Goal: Information Seeking & Learning: Learn about a topic

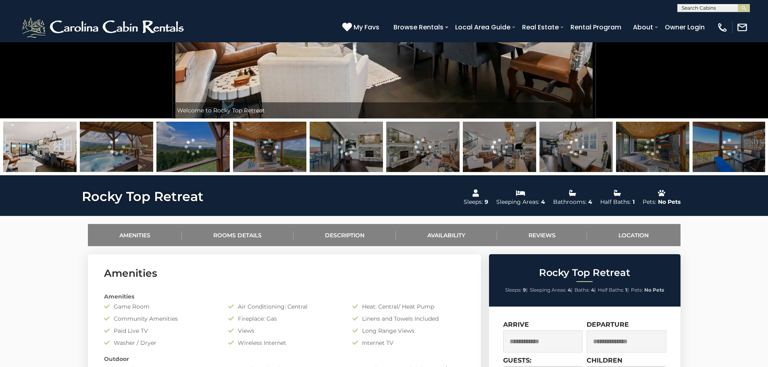
scroll to position [242, 0]
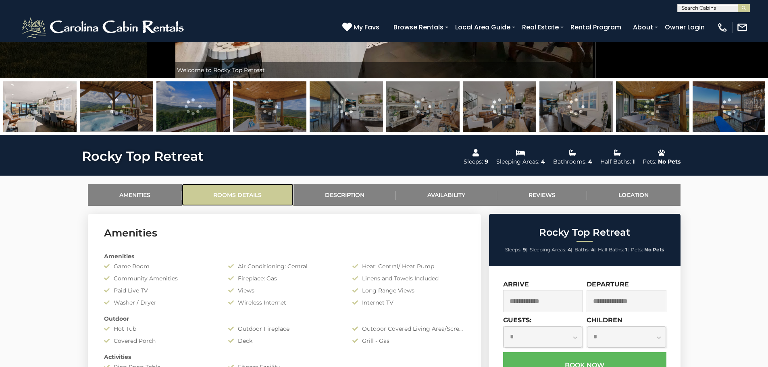
click at [246, 196] on link "Rooms Details" at bounding box center [238, 195] width 112 height 22
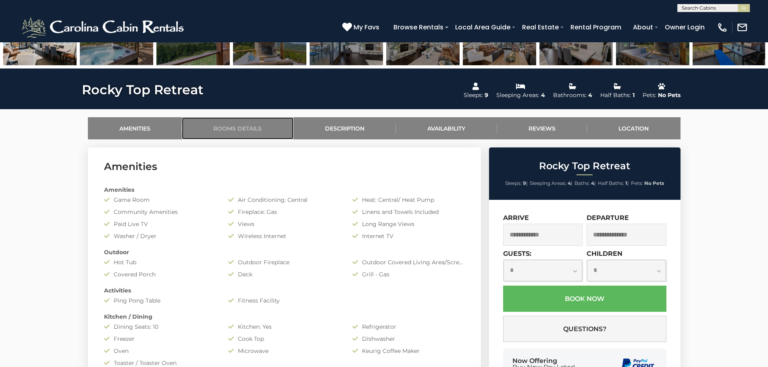
scroll to position [268, 0]
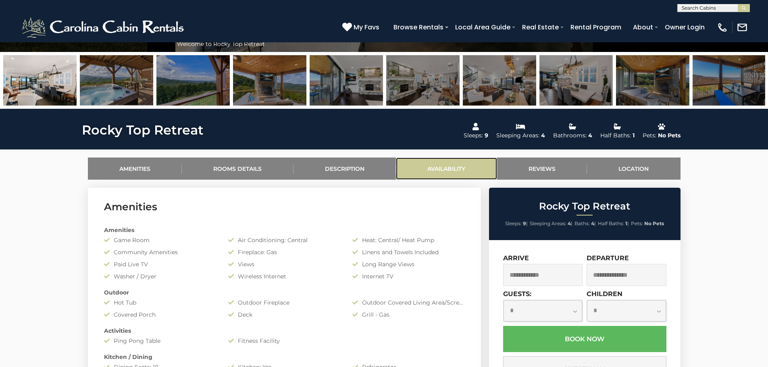
click at [452, 169] on link "Availability" at bounding box center [446, 169] width 101 height 22
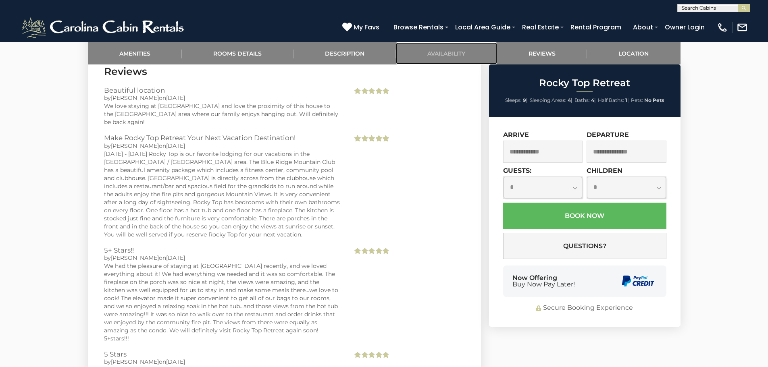
scroll to position [1983, 0]
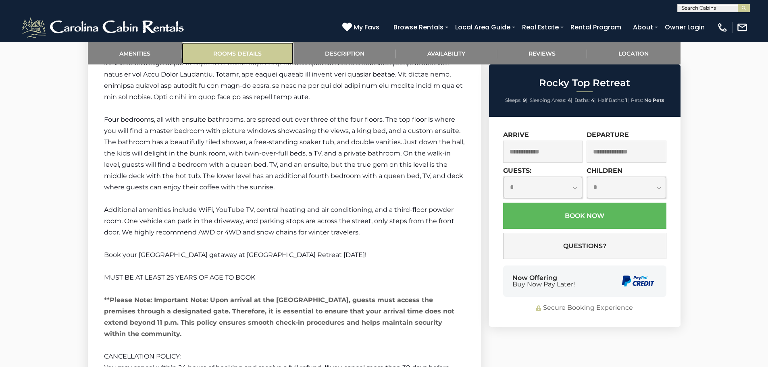
click at [249, 52] on link "Rooms Details" at bounding box center [238, 53] width 112 height 22
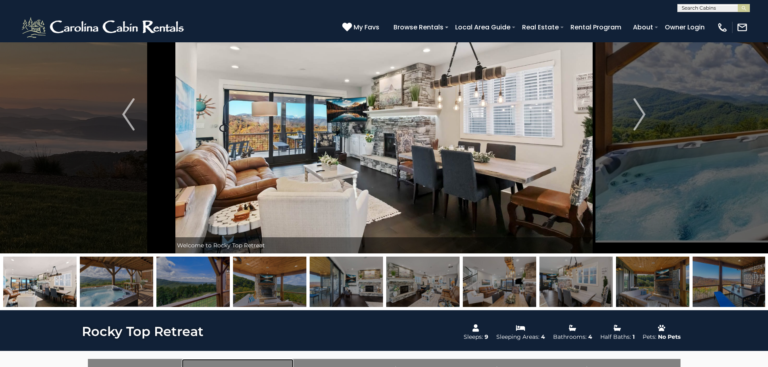
scroll to position [0, 0]
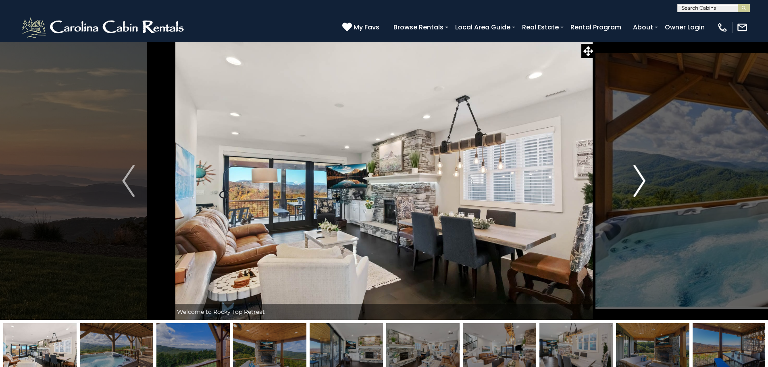
click at [634, 183] on img "Next" at bounding box center [639, 181] width 12 height 32
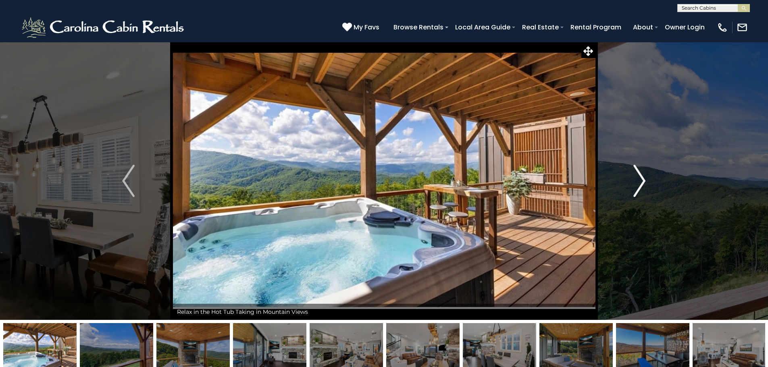
click at [639, 184] on img "Next" at bounding box center [639, 181] width 12 height 32
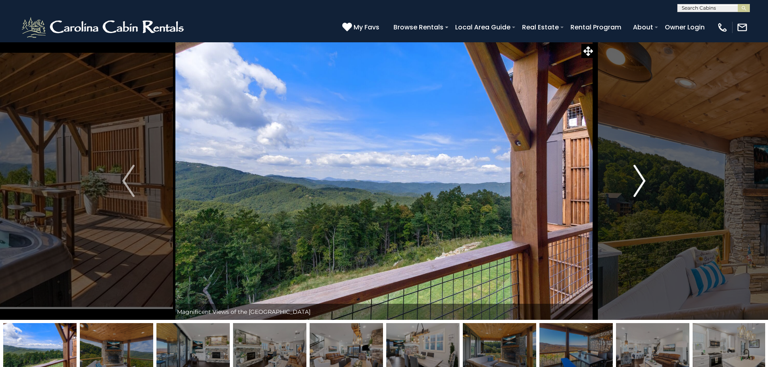
click at [640, 179] on img "Next" at bounding box center [639, 181] width 12 height 32
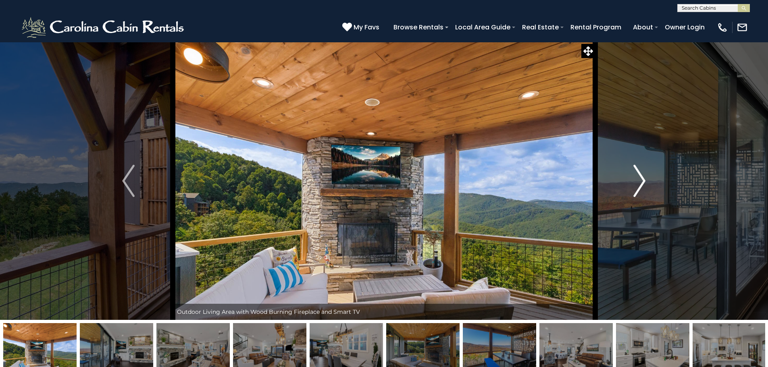
click at [640, 179] on img "Next" at bounding box center [639, 181] width 12 height 32
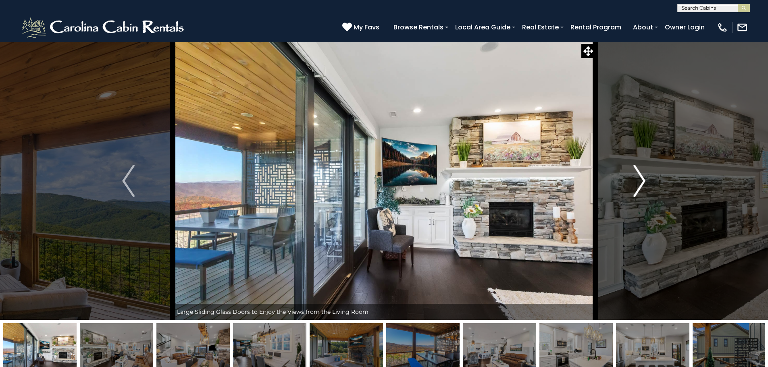
click at [640, 179] on img "Next" at bounding box center [639, 181] width 12 height 32
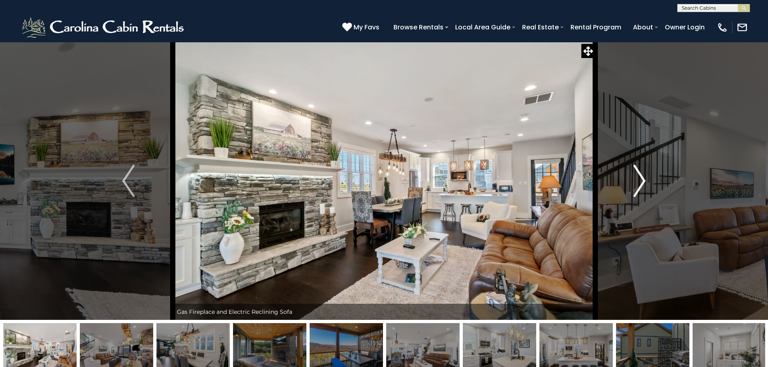
click at [640, 179] on img "Next" at bounding box center [639, 181] width 12 height 32
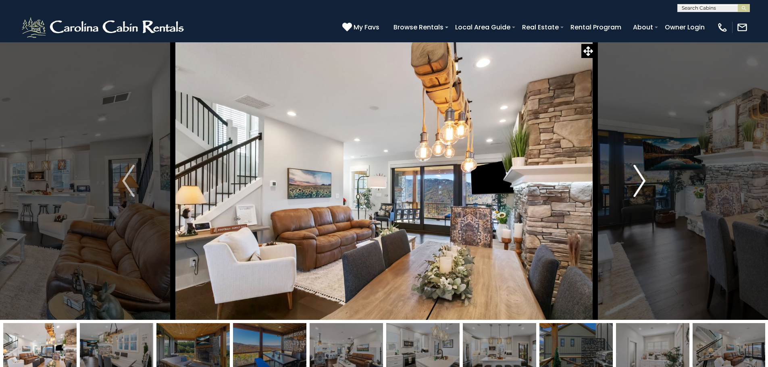
click at [640, 179] on img "Next" at bounding box center [639, 181] width 12 height 32
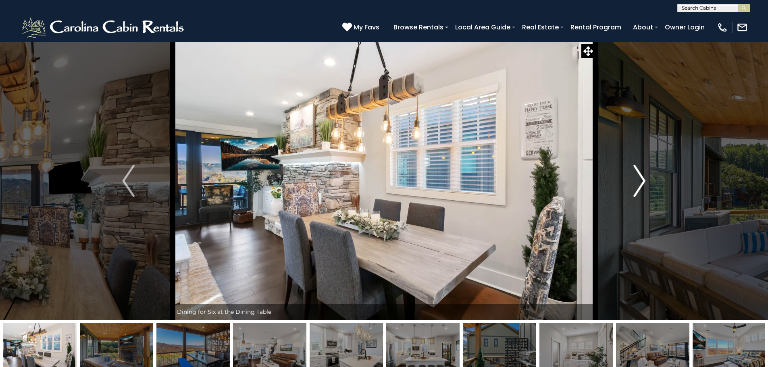
click at [640, 179] on img "Next" at bounding box center [639, 181] width 12 height 32
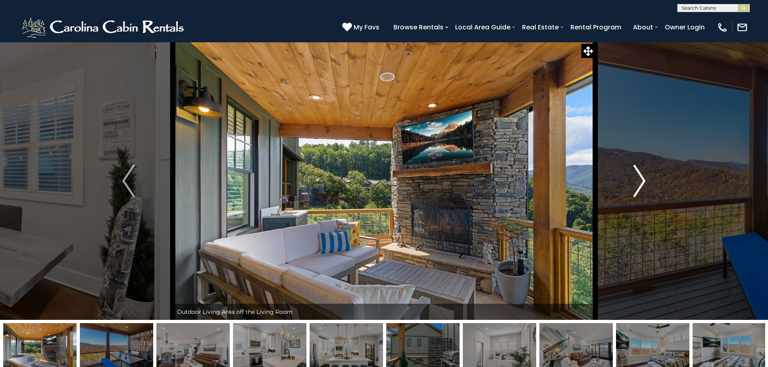
click at [640, 179] on img "Next" at bounding box center [639, 181] width 12 height 32
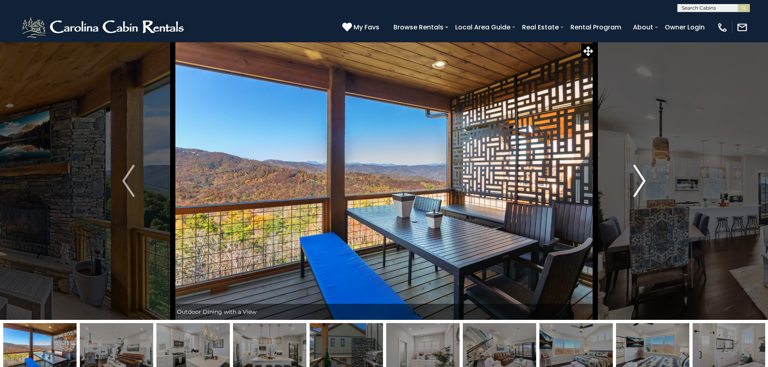
click at [640, 179] on img "Next" at bounding box center [639, 181] width 12 height 32
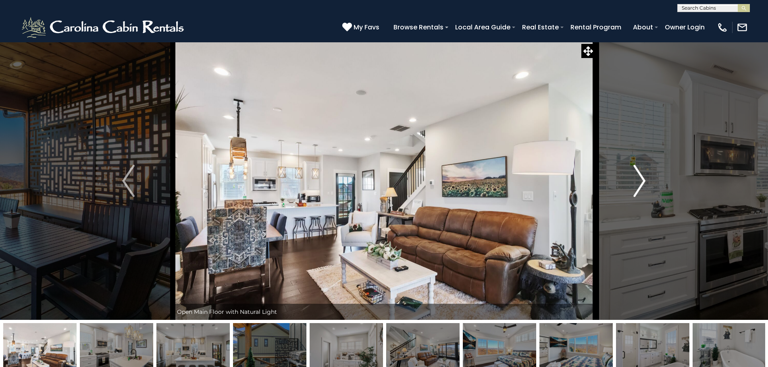
click at [640, 179] on img "Next" at bounding box center [639, 181] width 12 height 32
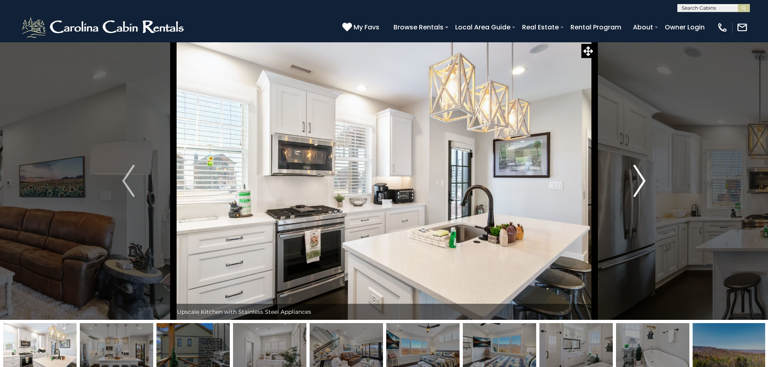
click at [640, 179] on img "Next" at bounding box center [639, 181] width 12 height 32
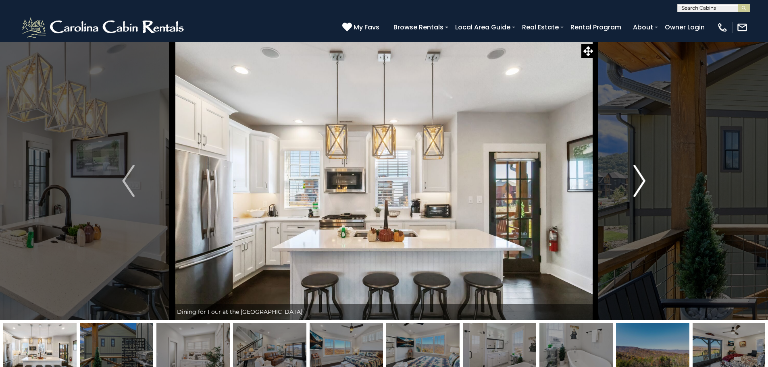
click at [640, 179] on img "Next" at bounding box center [639, 181] width 12 height 32
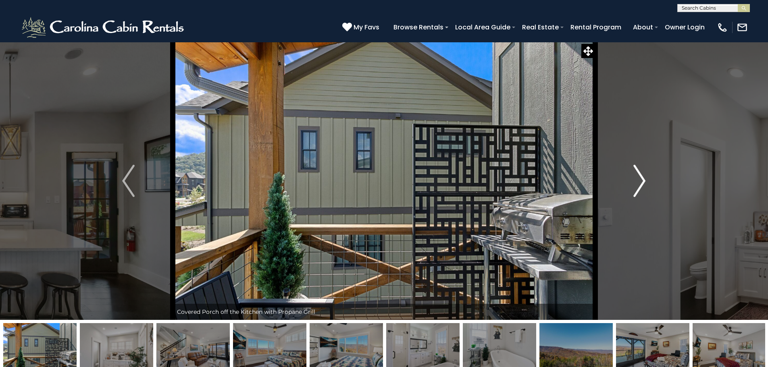
click at [640, 179] on img "Next" at bounding box center [639, 181] width 12 height 32
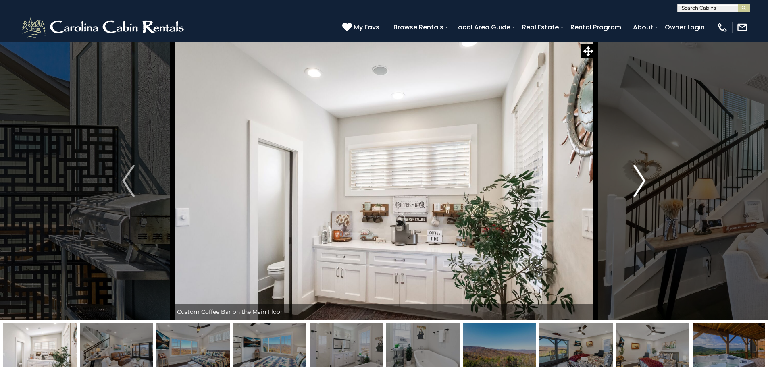
click at [640, 179] on img "Next" at bounding box center [639, 181] width 12 height 32
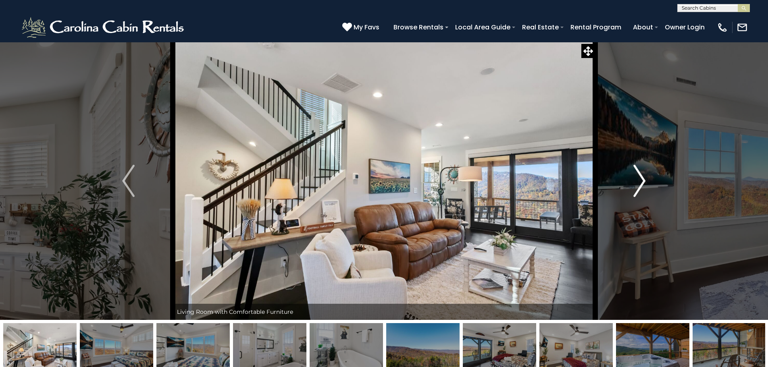
click at [640, 179] on img "Next" at bounding box center [639, 181] width 12 height 32
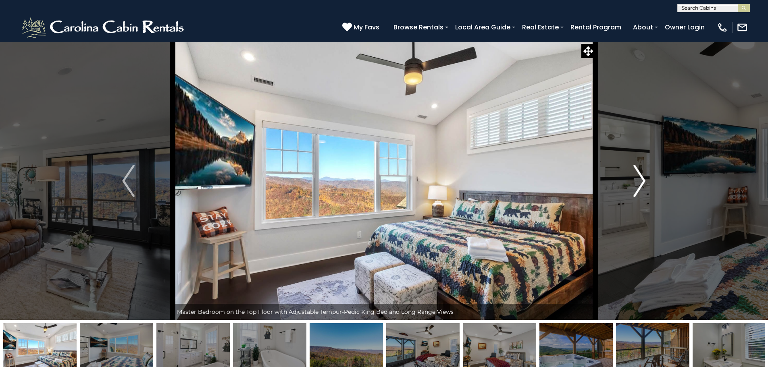
click at [640, 179] on img "Next" at bounding box center [639, 181] width 12 height 32
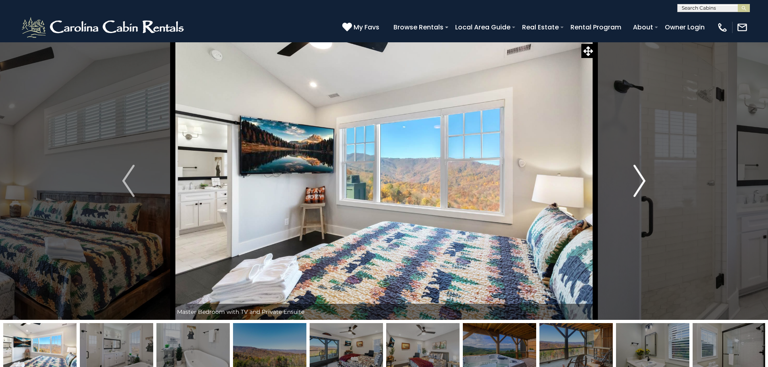
click at [640, 179] on img "Next" at bounding box center [639, 181] width 12 height 32
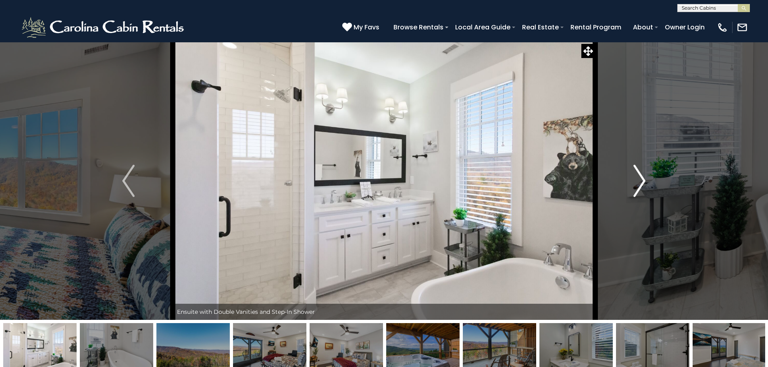
click at [640, 179] on img "Next" at bounding box center [639, 181] width 12 height 32
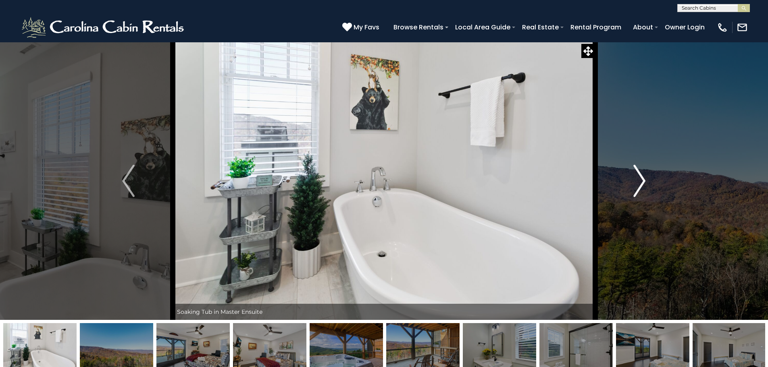
click at [640, 179] on img "Next" at bounding box center [639, 181] width 12 height 32
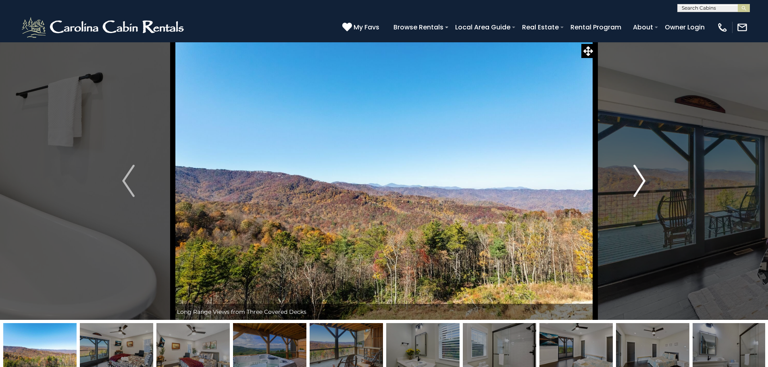
click at [640, 179] on img "Next" at bounding box center [639, 181] width 12 height 32
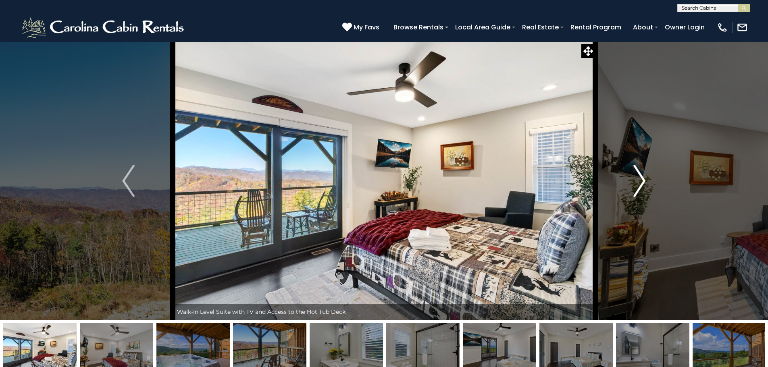
click at [640, 179] on img "Next" at bounding box center [639, 181] width 12 height 32
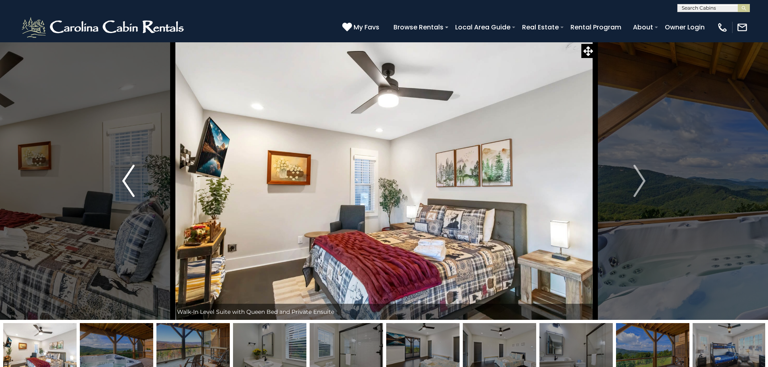
click at [124, 185] on img "Previous" at bounding box center [128, 181] width 12 height 32
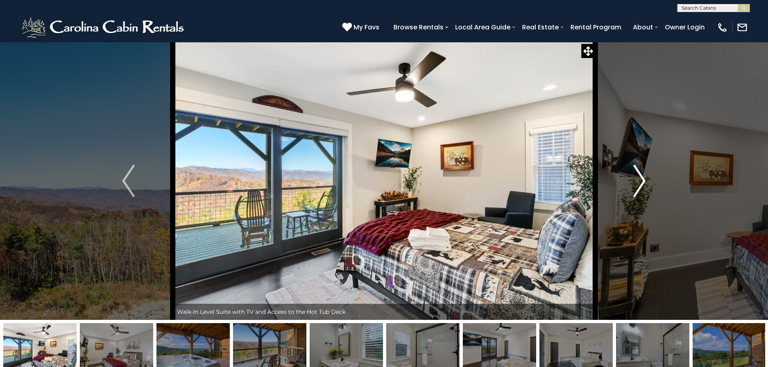
click at [645, 186] on img "Next" at bounding box center [639, 181] width 12 height 32
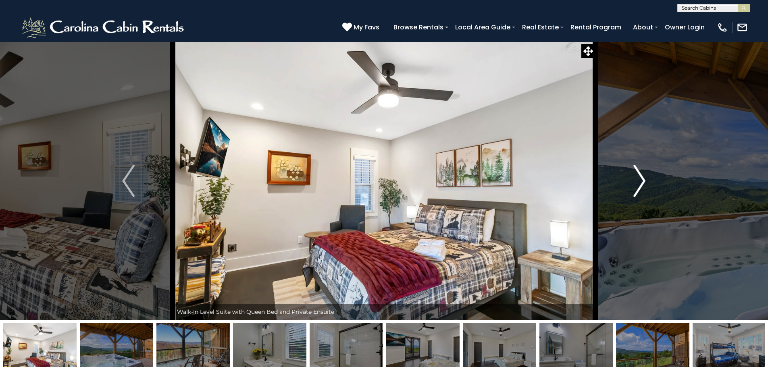
click at [645, 186] on img "Next" at bounding box center [639, 181] width 12 height 32
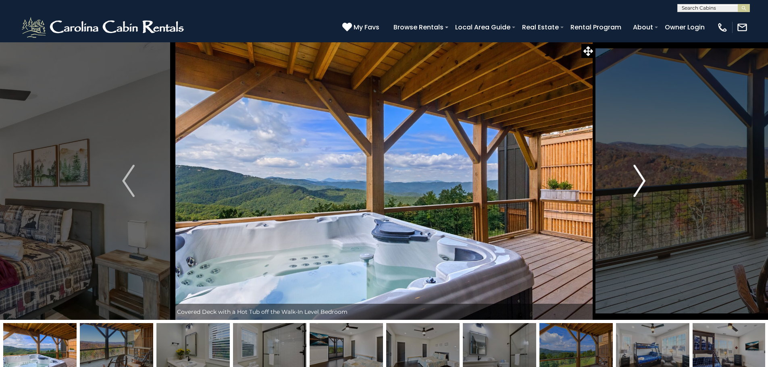
click at [645, 186] on img "Next" at bounding box center [639, 181] width 12 height 32
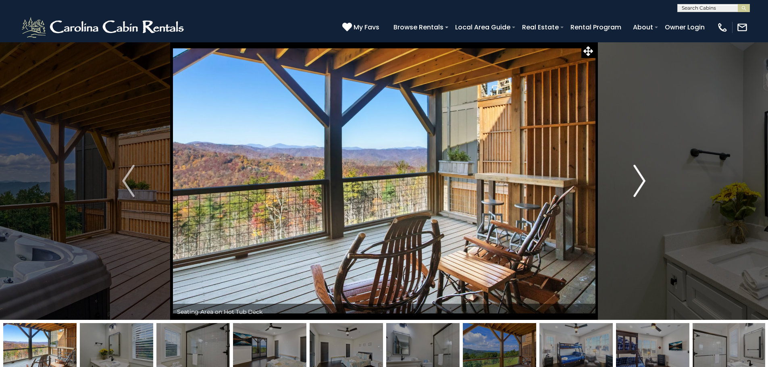
click at [640, 183] on img "Next" at bounding box center [639, 181] width 12 height 32
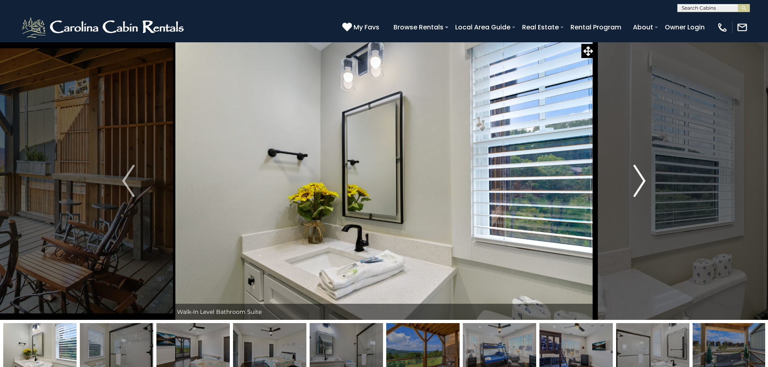
click at [640, 183] on img "Next" at bounding box center [639, 181] width 12 height 32
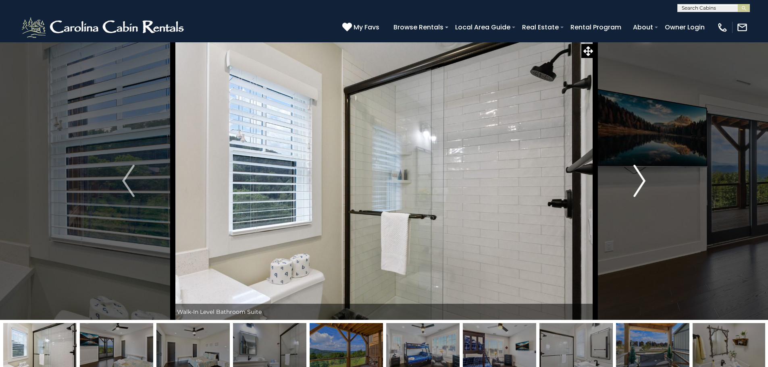
click at [640, 183] on img "Next" at bounding box center [639, 181] width 12 height 32
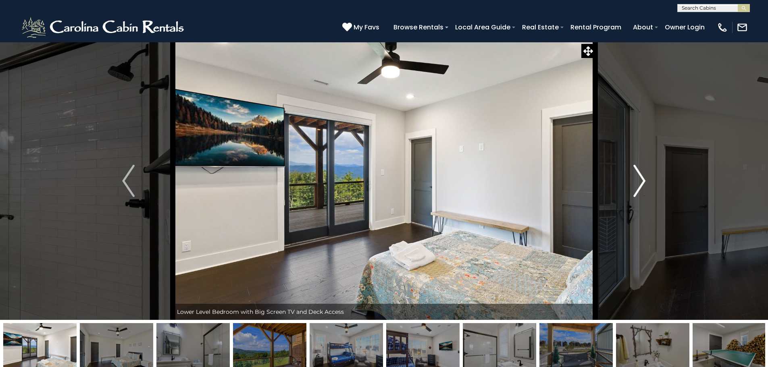
click at [640, 183] on img "Next" at bounding box center [639, 181] width 12 height 32
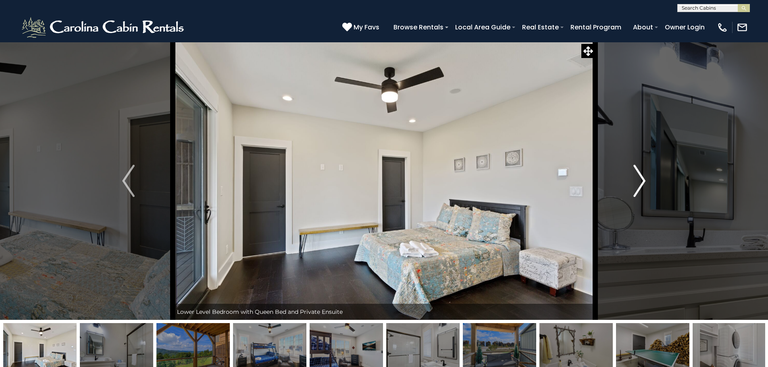
click at [640, 183] on img "Next" at bounding box center [639, 181] width 12 height 32
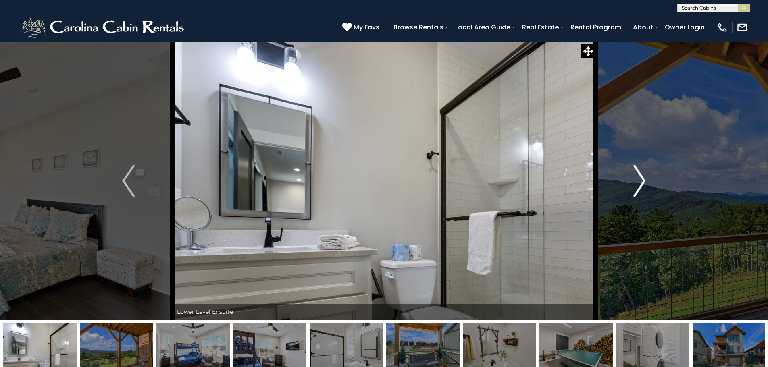
click at [640, 183] on img "Next" at bounding box center [639, 181] width 12 height 32
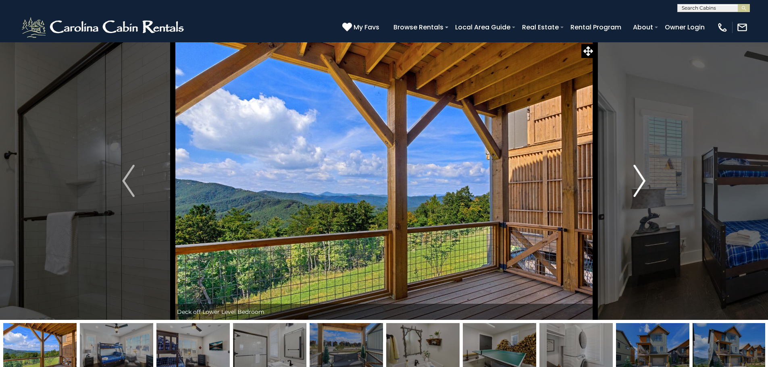
click at [640, 183] on img "Next" at bounding box center [639, 181] width 12 height 32
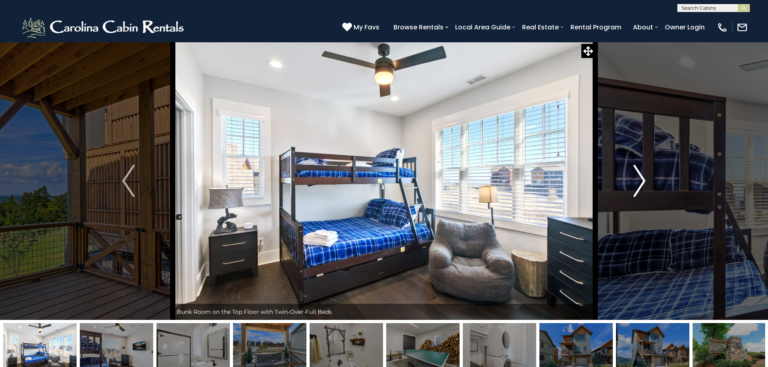
click at [640, 183] on img "Next" at bounding box center [639, 181] width 12 height 32
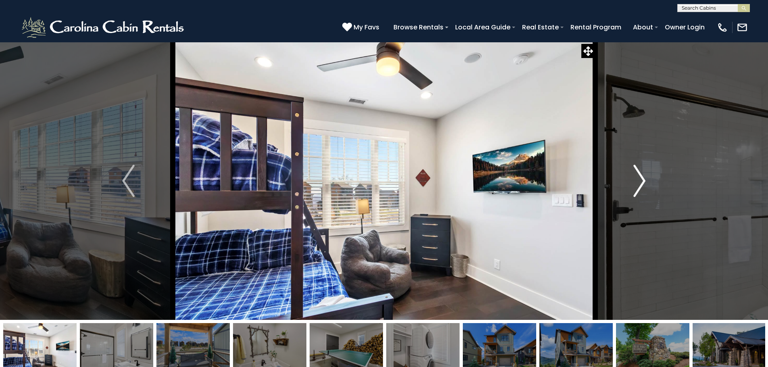
click at [640, 183] on img "Next" at bounding box center [639, 181] width 12 height 32
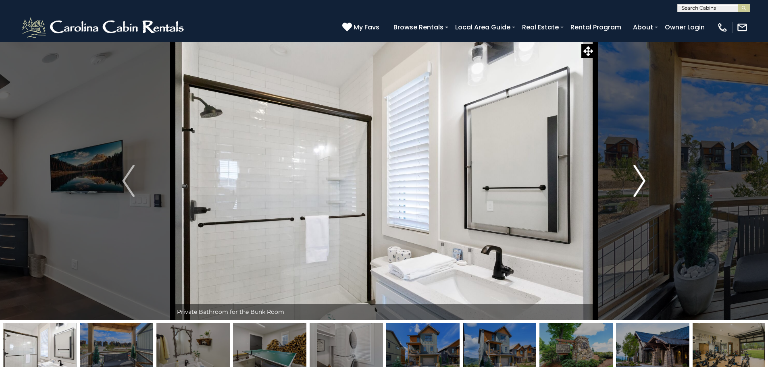
click at [637, 182] on img "Next" at bounding box center [639, 181] width 12 height 32
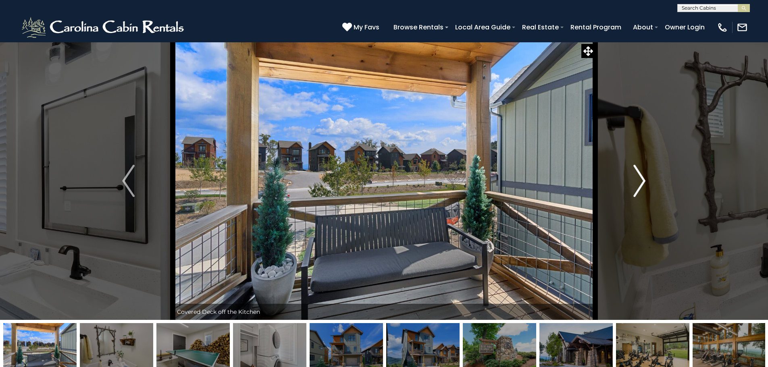
click at [637, 182] on img "Next" at bounding box center [639, 181] width 12 height 32
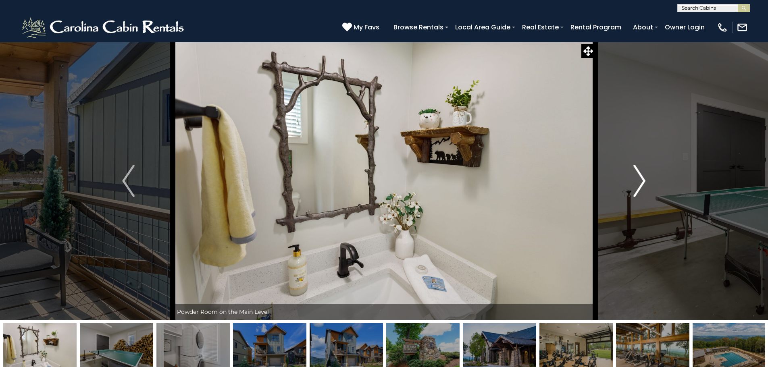
click at [637, 182] on img "Next" at bounding box center [639, 181] width 12 height 32
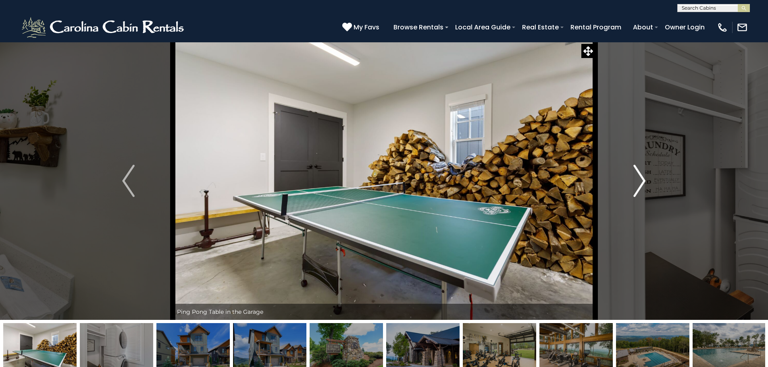
click at [638, 182] on img "Next" at bounding box center [639, 181] width 12 height 32
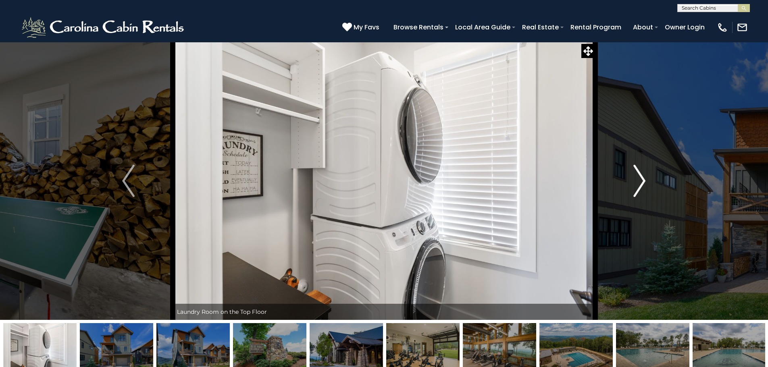
click at [638, 182] on img "Next" at bounding box center [639, 181] width 12 height 32
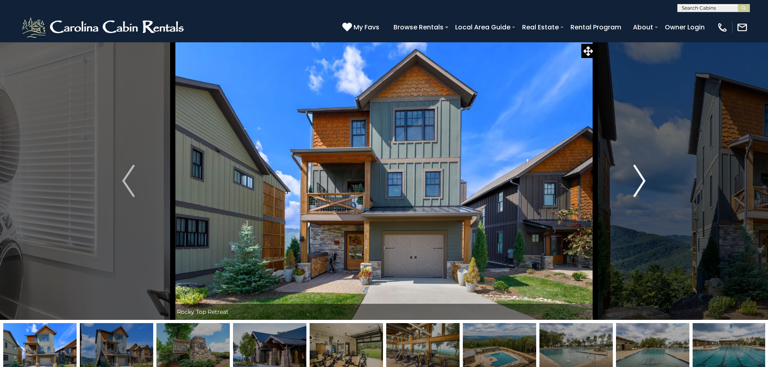
click at [638, 182] on img "Next" at bounding box center [639, 181] width 12 height 32
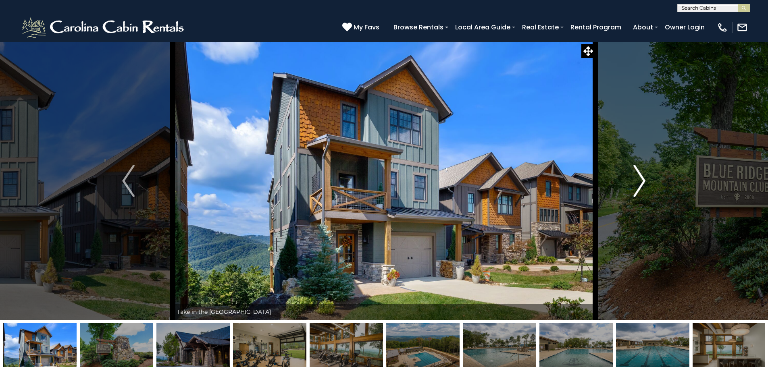
click at [638, 182] on img "Next" at bounding box center [639, 181] width 12 height 32
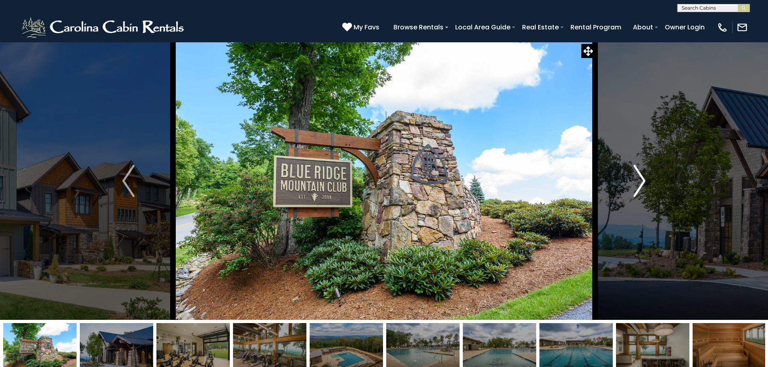
click at [638, 182] on img "Next" at bounding box center [639, 181] width 12 height 32
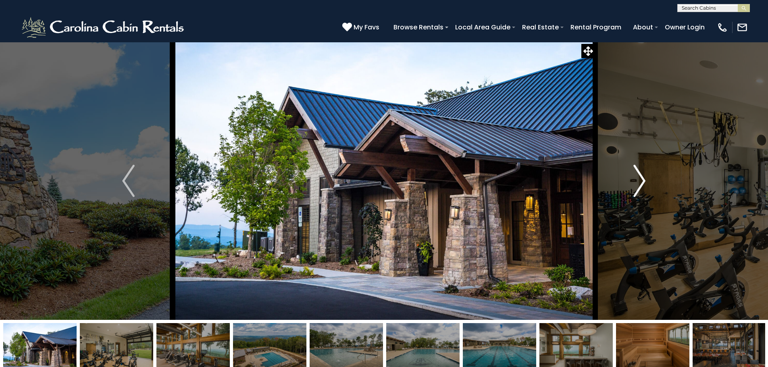
click at [638, 182] on img "Next" at bounding box center [639, 181] width 12 height 32
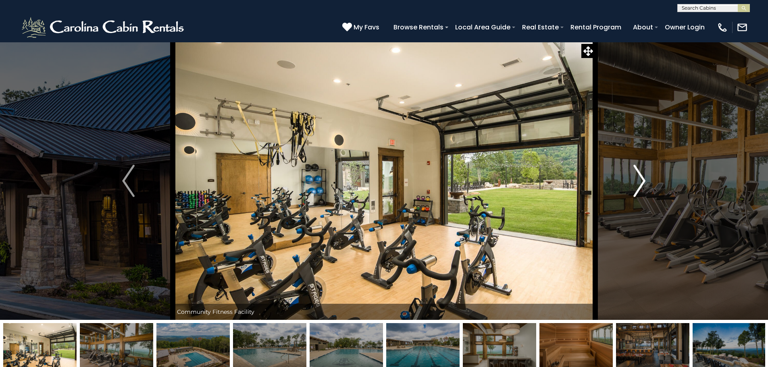
click at [638, 182] on img "Next" at bounding box center [639, 181] width 12 height 32
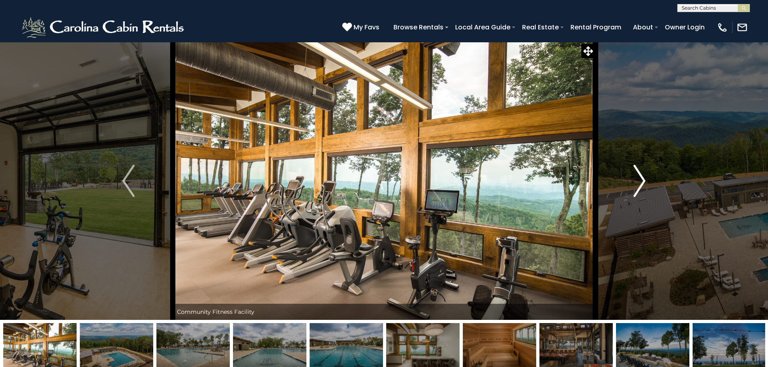
click at [638, 182] on img "Next" at bounding box center [639, 181] width 12 height 32
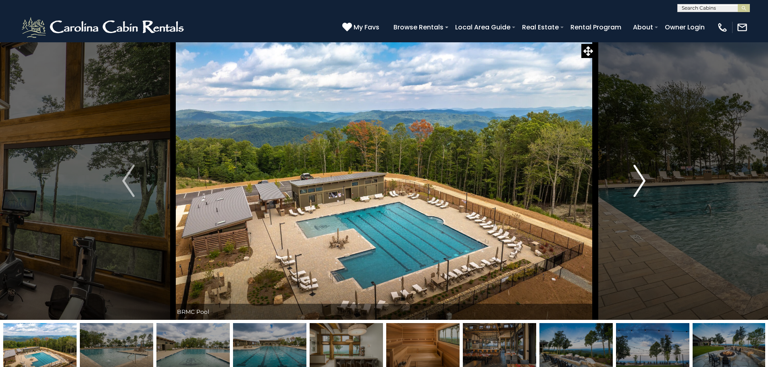
click at [638, 182] on img "Next" at bounding box center [639, 181] width 12 height 32
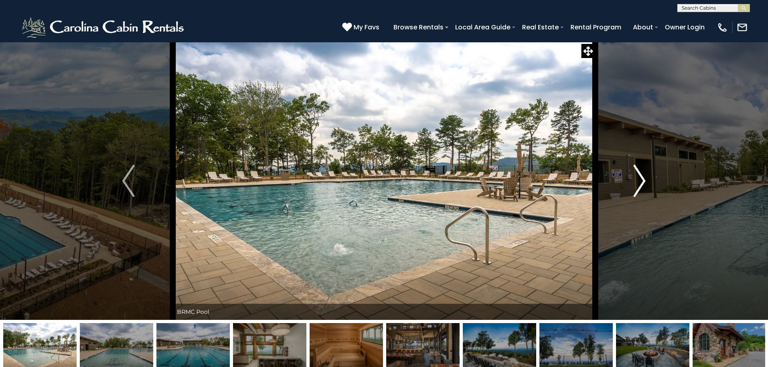
click at [638, 182] on img "Next" at bounding box center [639, 181] width 12 height 32
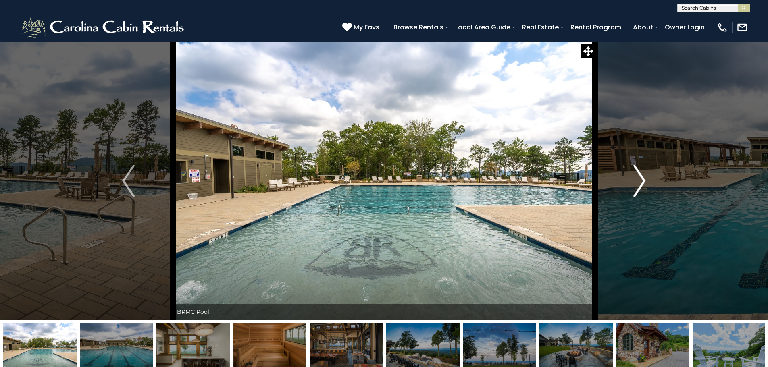
click at [638, 182] on img "Next" at bounding box center [639, 181] width 12 height 32
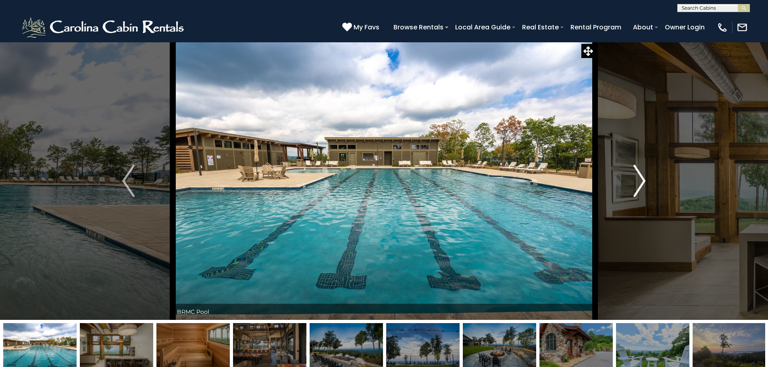
click at [638, 182] on img "Next" at bounding box center [639, 181] width 12 height 32
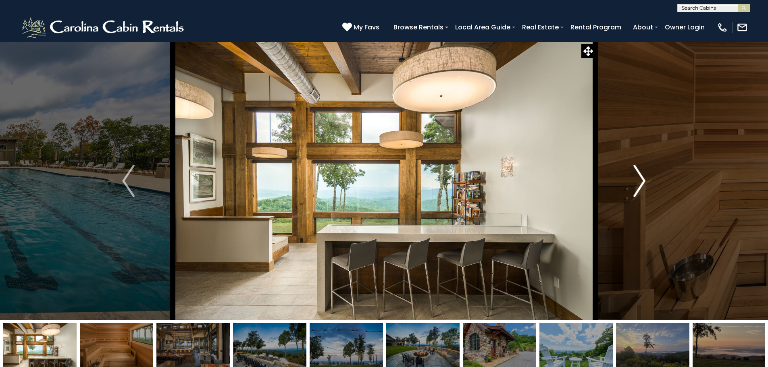
click at [638, 182] on img "Next" at bounding box center [639, 181] width 12 height 32
